Goal: Task Accomplishment & Management: Manage account settings

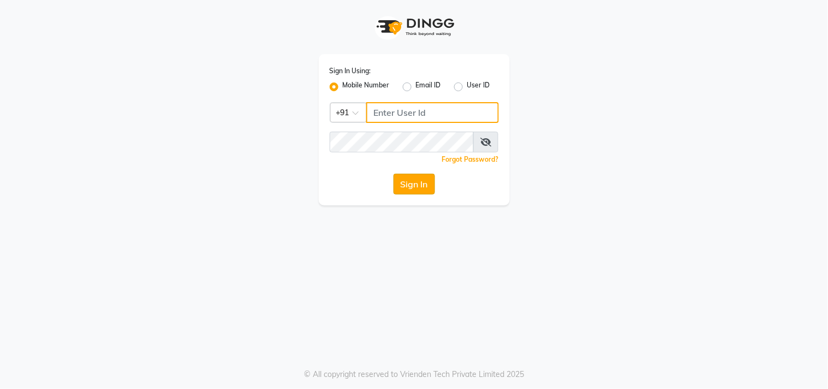
type input "8369581352"
click at [420, 178] on button "Sign In" at bounding box center [414, 184] width 41 height 21
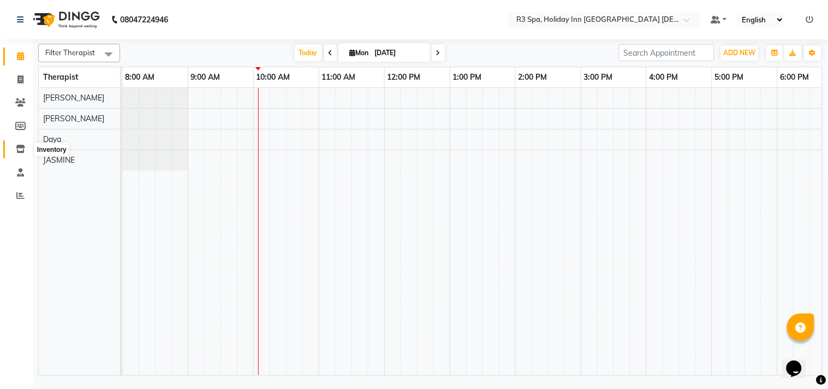
click at [23, 146] on icon at bounding box center [20, 149] width 9 height 8
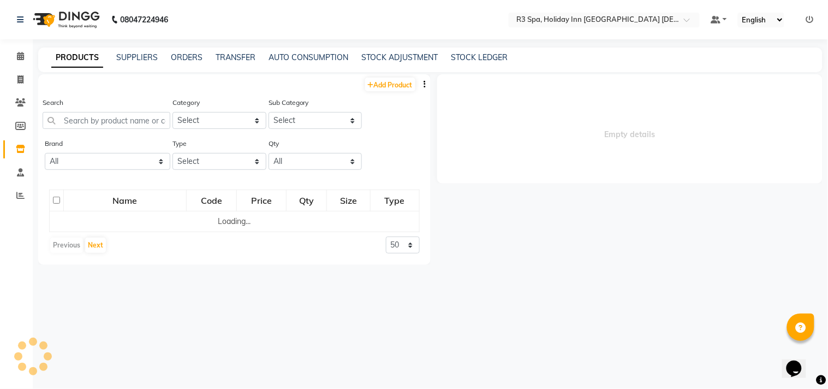
select select
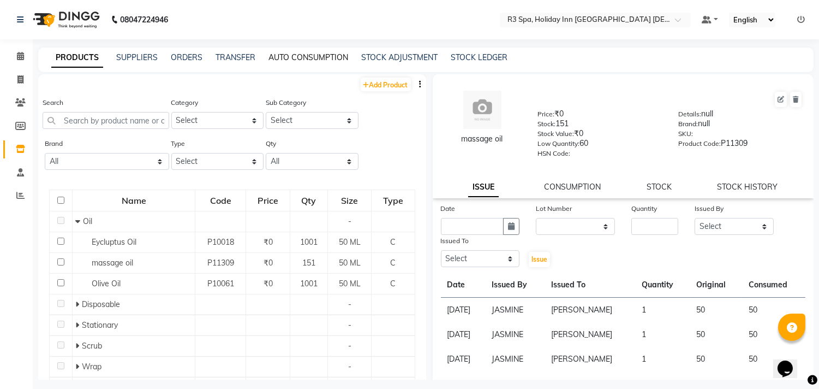
click at [299, 54] on link "AUTO CONSUMPTION" at bounding box center [309, 57] width 80 height 10
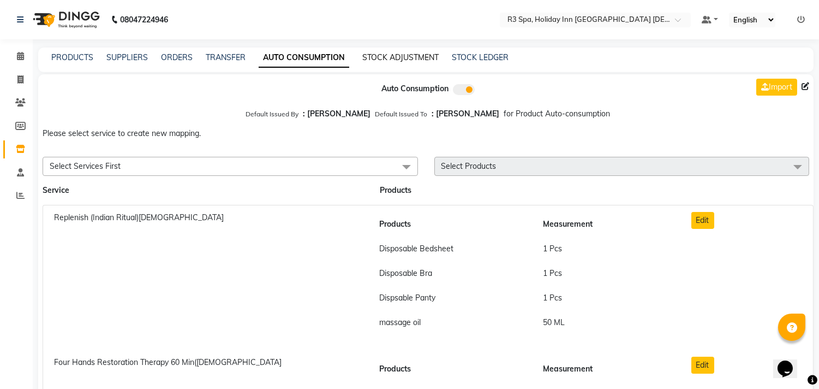
click at [393, 54] on link "STOCK ADJUSTMENT" at bounding box center [401, 57] width 76 height 10
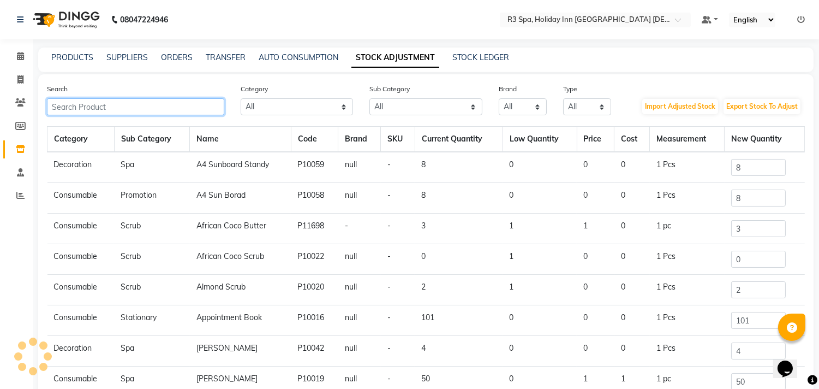
click at [157, 107] on input "text" at bounding box center [135, 106] width 177 height 17
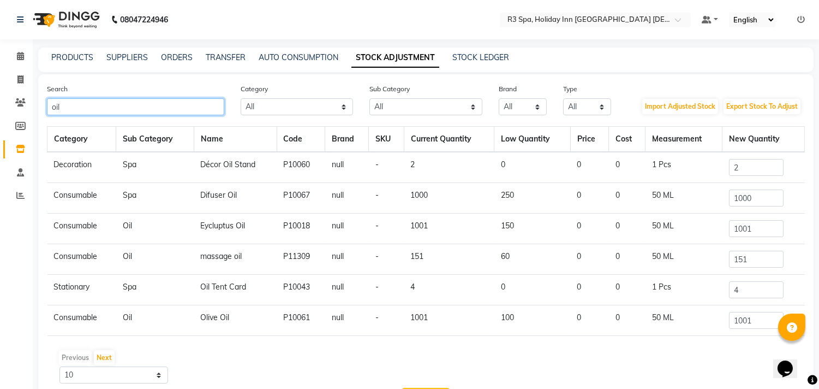
click at [108, 106] on input "oil" at bounding box center [135, 106] width 177 height 17
type input "o"
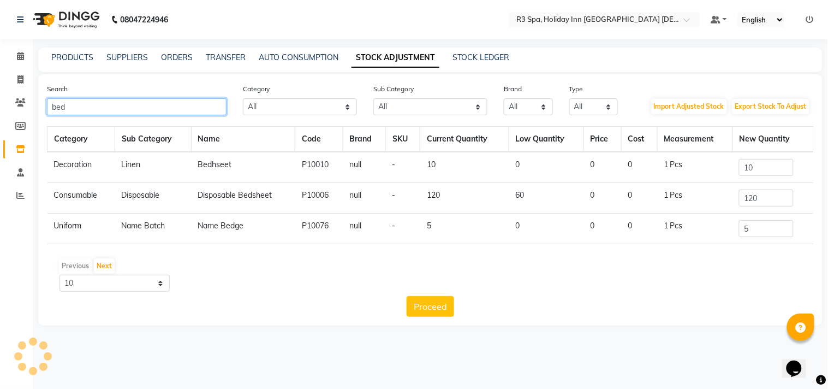
click at [145, 99] on input "bed" at bounding box center [137, 106] width 180 height 17
type input "b"
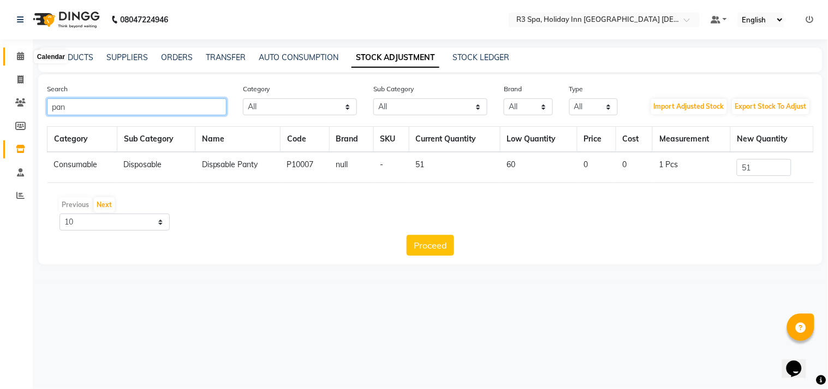
type input "pan"
drag, startPoint x: 18, startPoint y: 56, endPoint x: 25, endPoint y: 62, distance: 9.3
click at [18, 56] on icon at bounding box center [20, 56] width 7 height 8
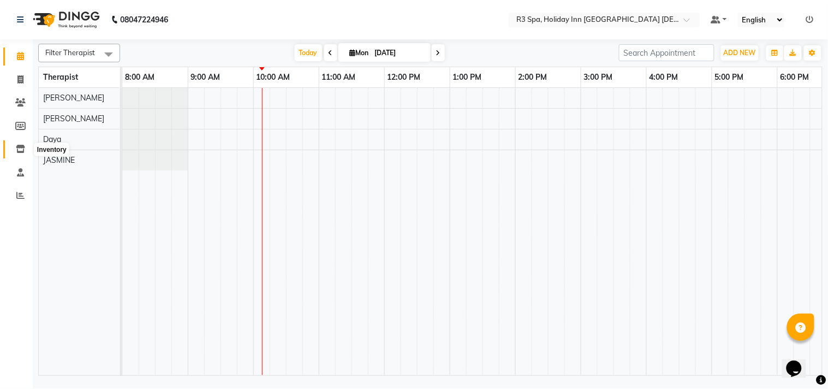
click at [19, 145] on icon at bounding box center [20, 149] width 9 height 8
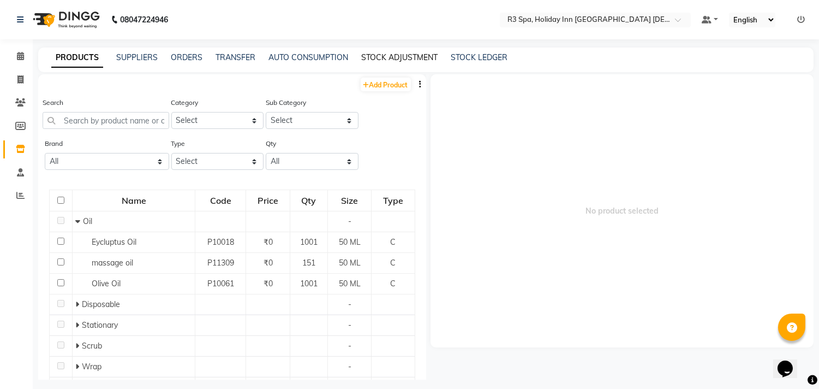
click at [394, 55] on link "STOCK ADJUSTMENT" at bounding box center [399, 57] width 76 height 10
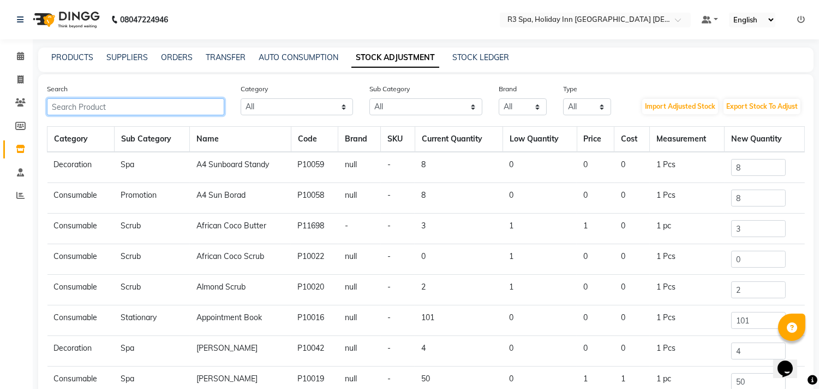
click at [140, 104] on input "text" at bounding box center [135, 106] width 177 height 17
click at [375, 55] on link "STOCK ADJUSTMENT" at bounding box center [396, 58] width 88 height 20
click at [140, 108] on input "text" at bounding box center [135, 106] width 177 height 17
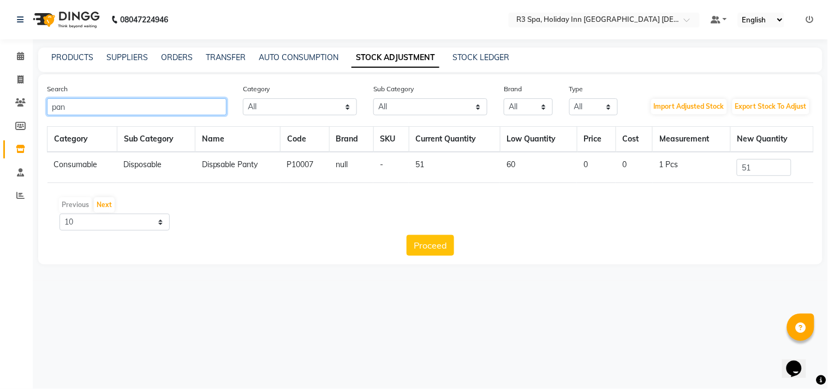
type input "pan"
click at [762, 168] on input "51" at bounding box center [764, 167] width 55 height 17
drag, startPoint x: 21, startPoint y: 56, endPoint x: 407, endPoint y: 15, distance: 388.7
click at [21, 56] on icon at bounding box center [20, 56] width 7 height 8
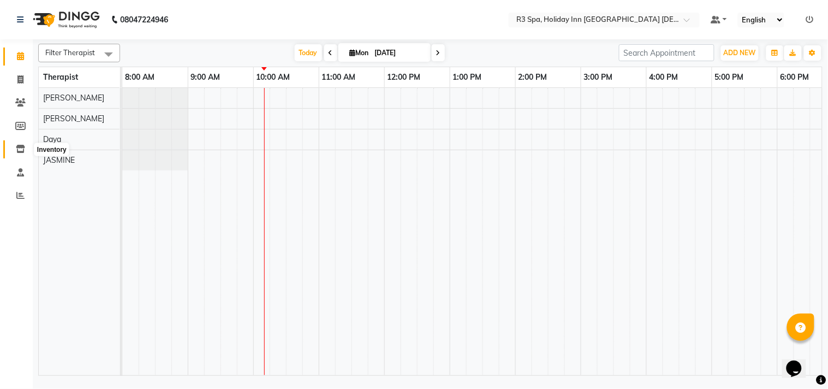
click at [18, 148] on icon at bounding box center [20, 149] width 9 height 8
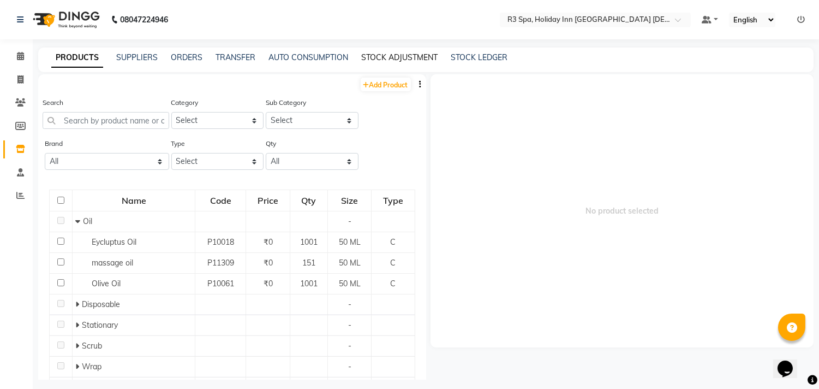
click at [377, 54] on link "STOCK ADJUSTMENT" at bounding box center [399, 57] width 76 height 10
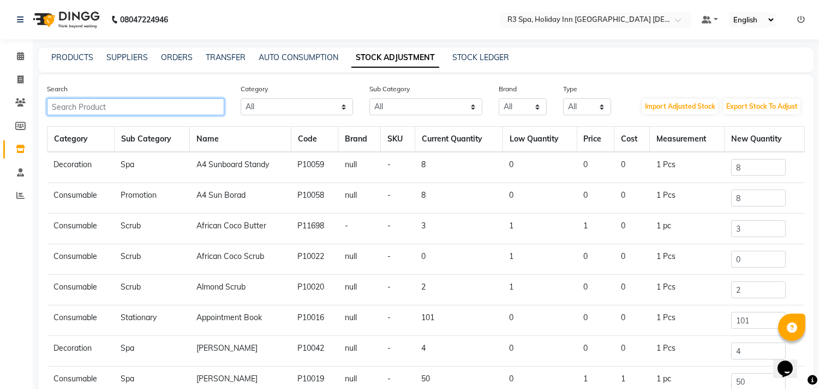
click at [127, 108] on input "text" at bounding box center [135, 106] width 177 height 17
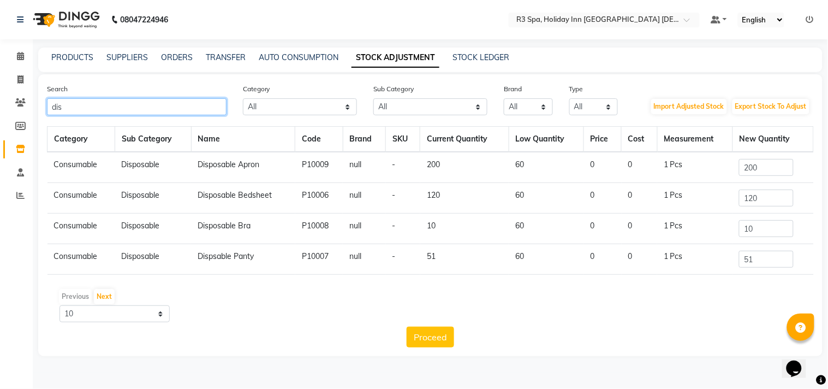
type input "dis"
click at [780, 165] on input "200" at bounding box center [766, 167] width 55 height 17
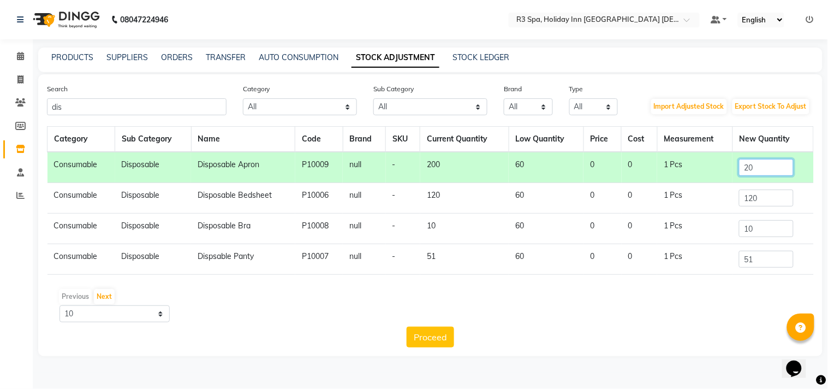
type input "2"
type input "0"
click at [426, 337] on button "Proceed" at bounding box center [430, 336] width 47 height 21
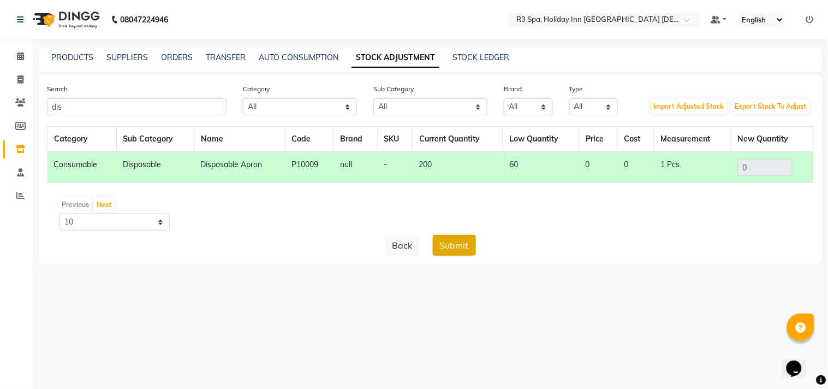
click at [453, 239] on button "Submit" at bounding box center [454, 245] width 43 height 21
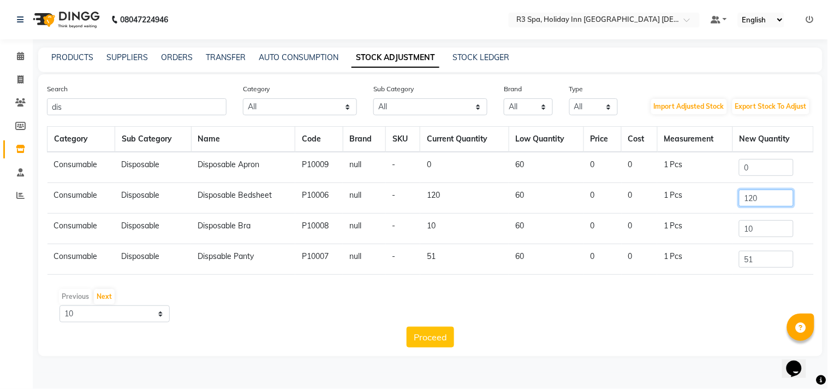
click at [775, 202] on input "120" at bounding box center [766, 197] width 55 height 17
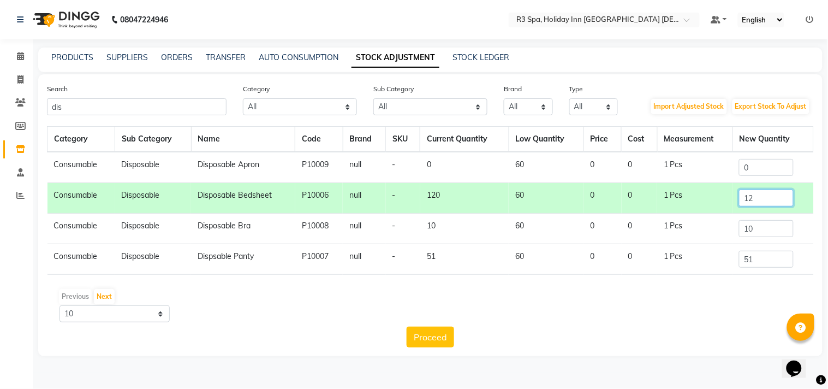
type input "1"
type input "80"
click at [768, 225] on input "10" at bounding box center [766, 228] width 55 height 17
click at [432, 334] on button "Proceed" at bounding box center [430, 336] width 47 height 21
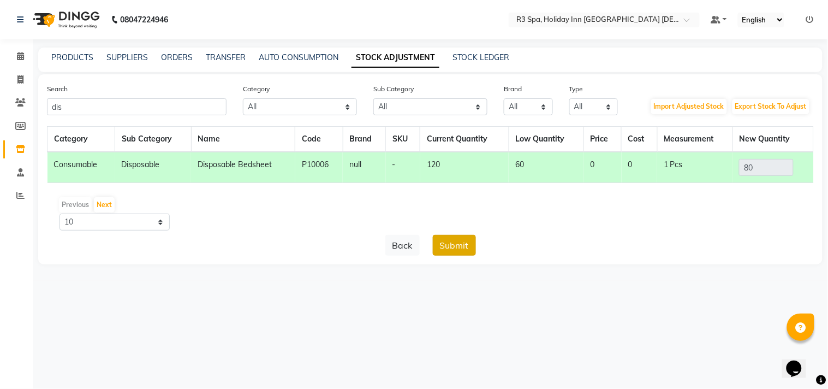
click at [460, 242] on button "Submit" at bounding box center [454, 245] width 43 height 21
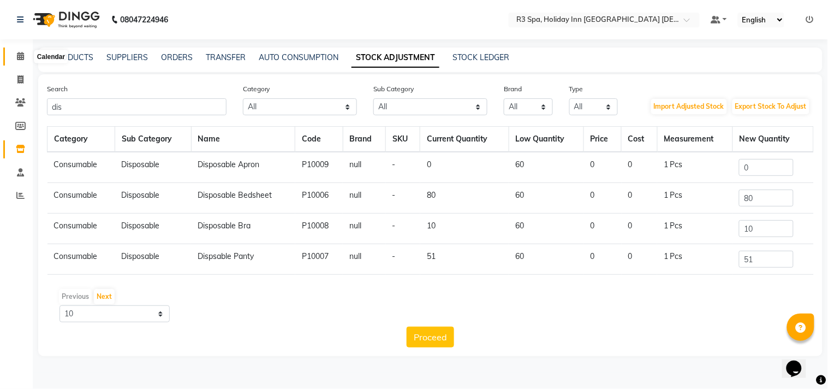
click at [19, 54] on icon at bounding box center [20, 56] width 7 height 8
